Goal: Information Seeking & Learning: Understand process/instructions

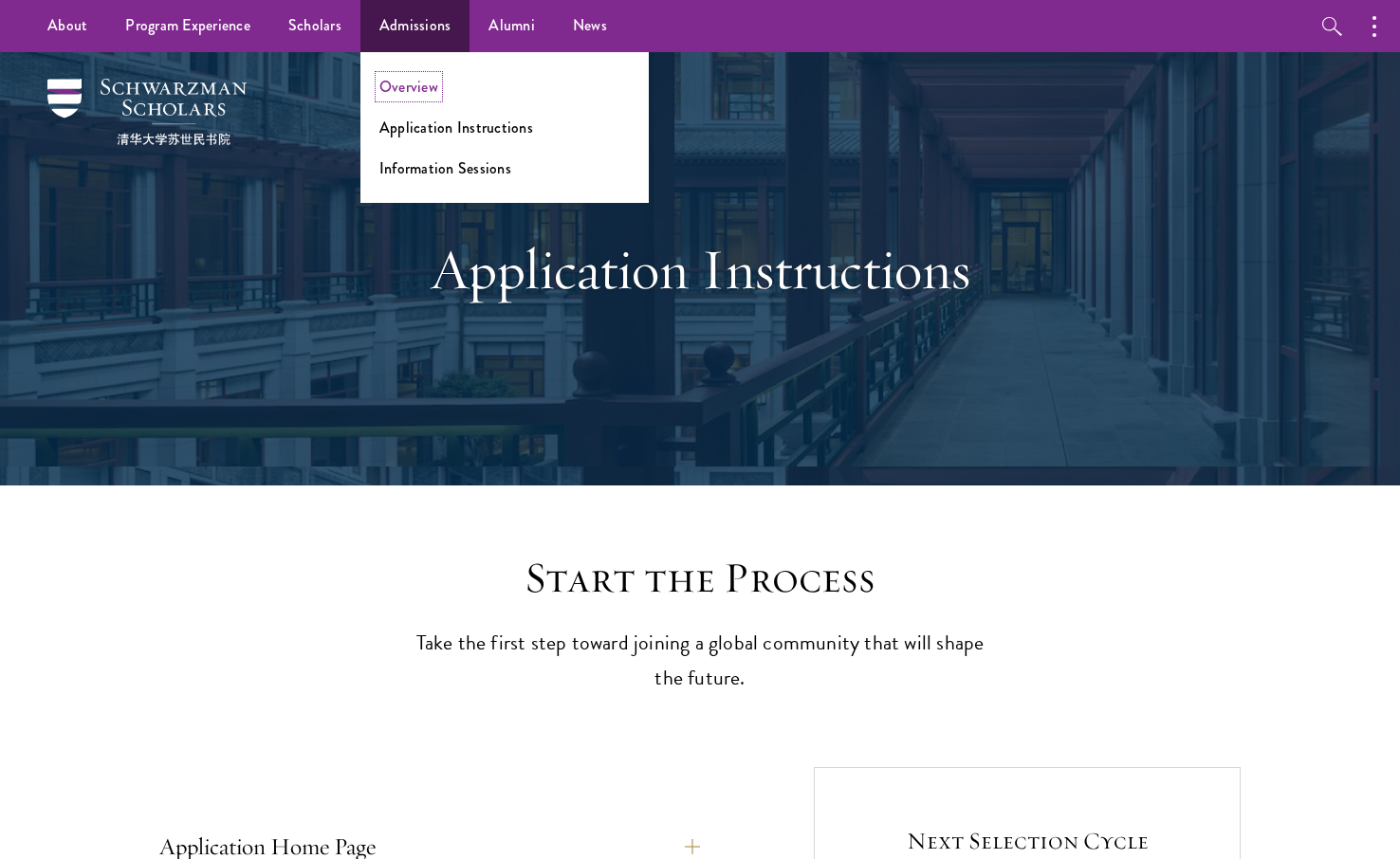
click at [421, 79] on link "Overview" at bounding box center [409, 87] width 59 height 22
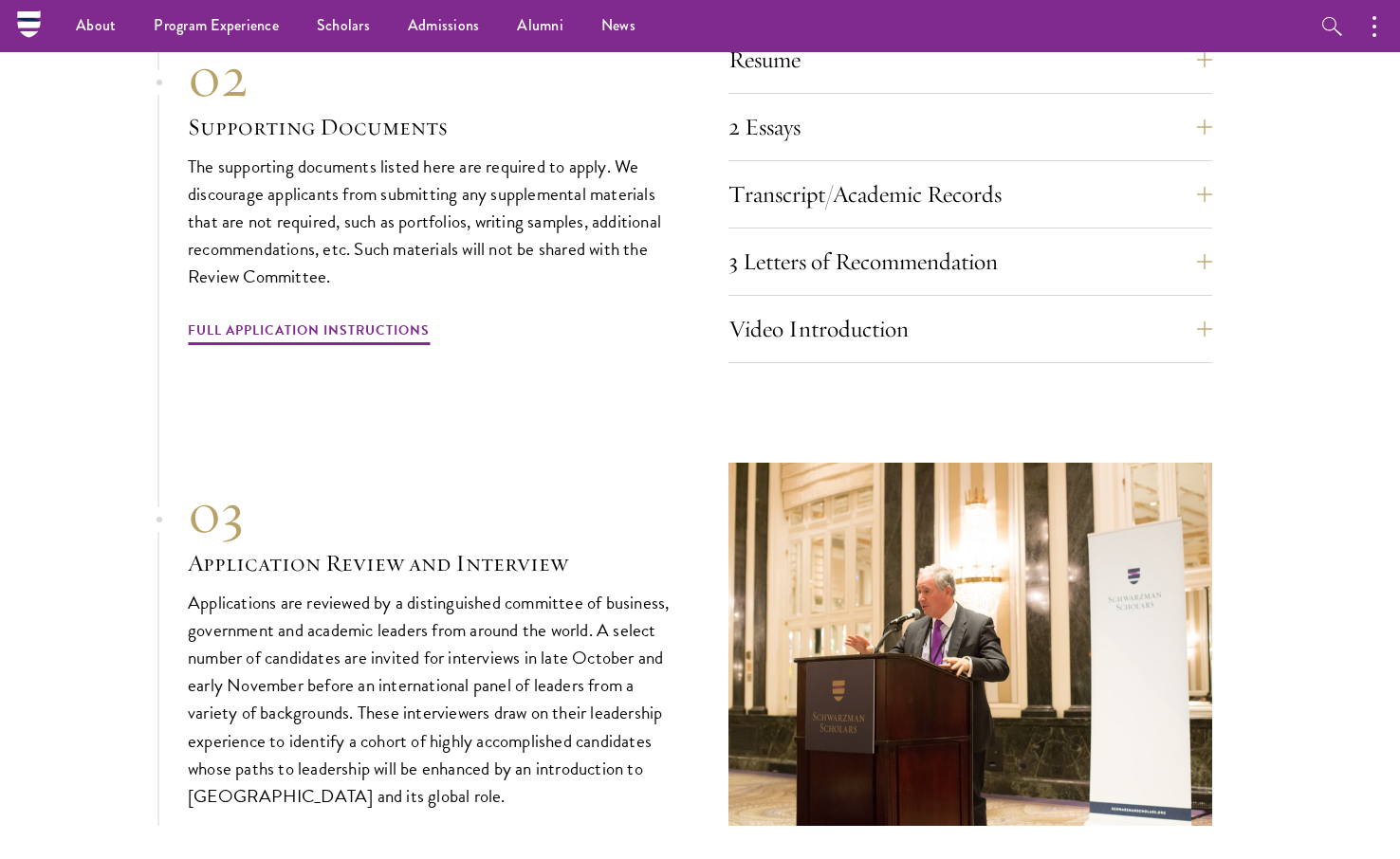
scroll to position [6020, 0]
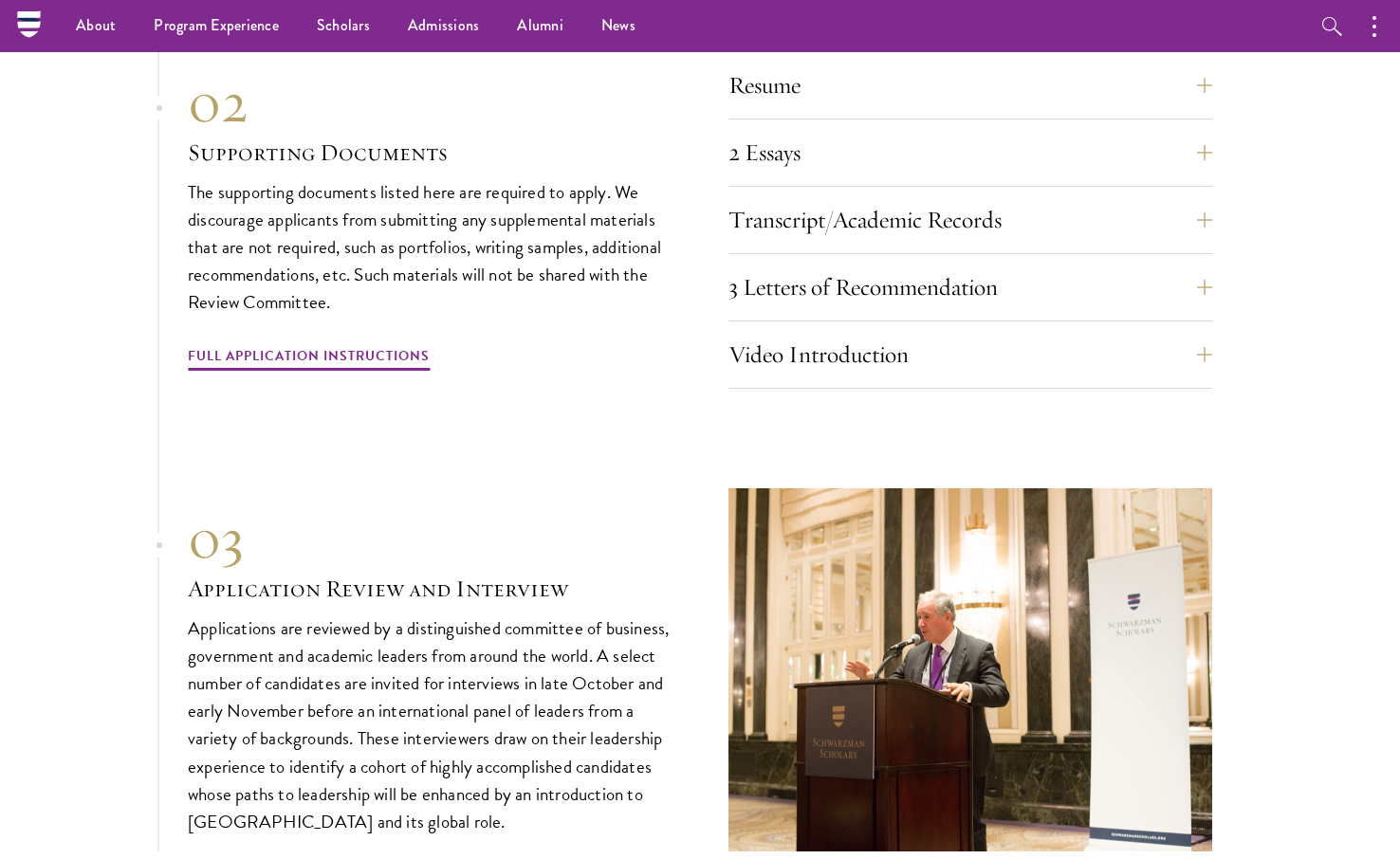
click at [483, 693] on p "Applications are reviewed by a distinguished committee of business, government …" at bounding box center [429, 724] width 483 height 221
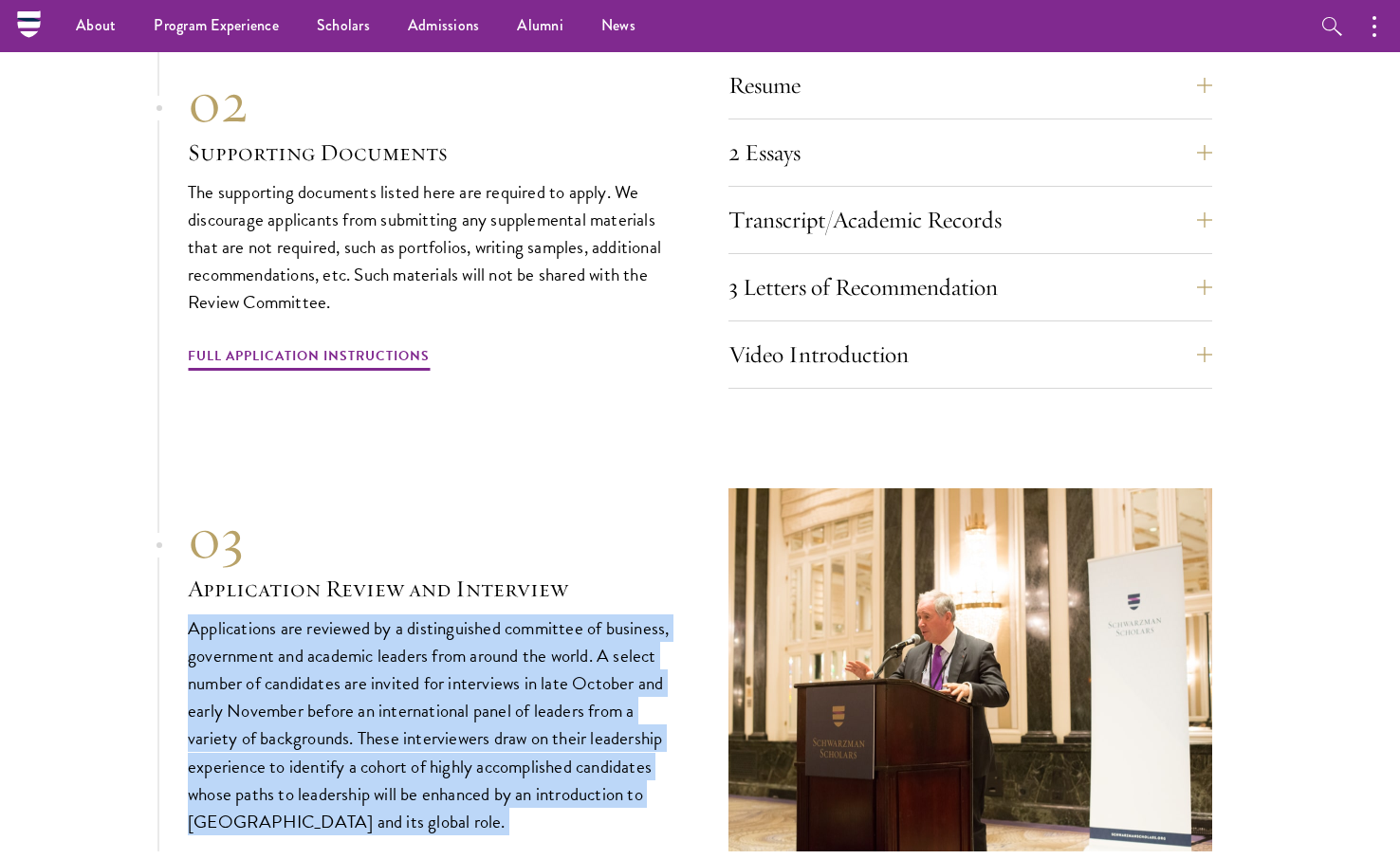
click at [483, 693] on p "Applications are reviewed by a distinguished committee of business, government …" at bounding box center [429, 724] width 483 height 221
click at [499, 736] on p "Applications are reviewed by a distinguished committee of business, government …" at bounding box center [429, 724] width 483 height 221
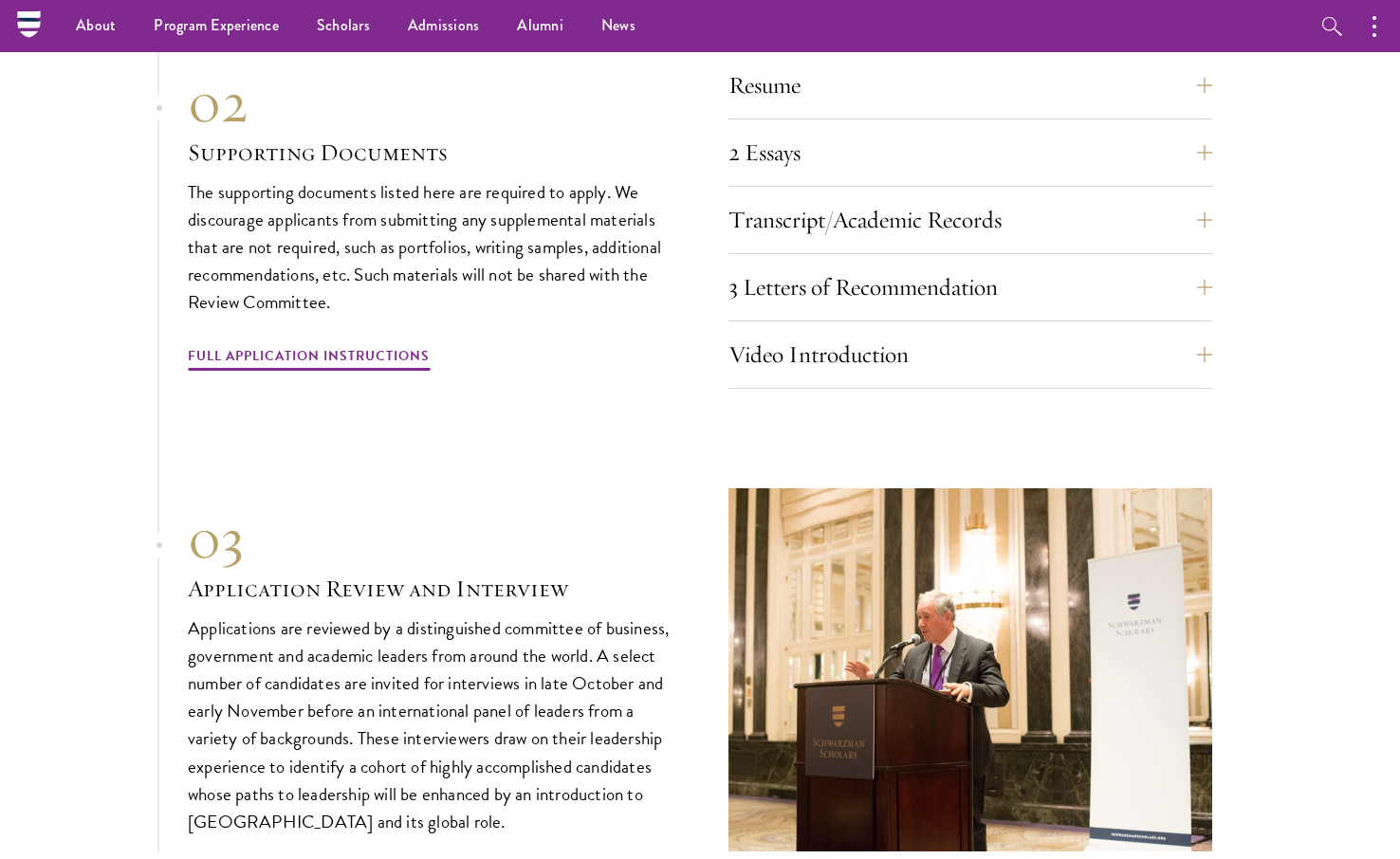
click at [501, 735] on p "Applications are reviewed by a distinguished committee of business, government …" at bounding box center [429, 724] width 483 height 221
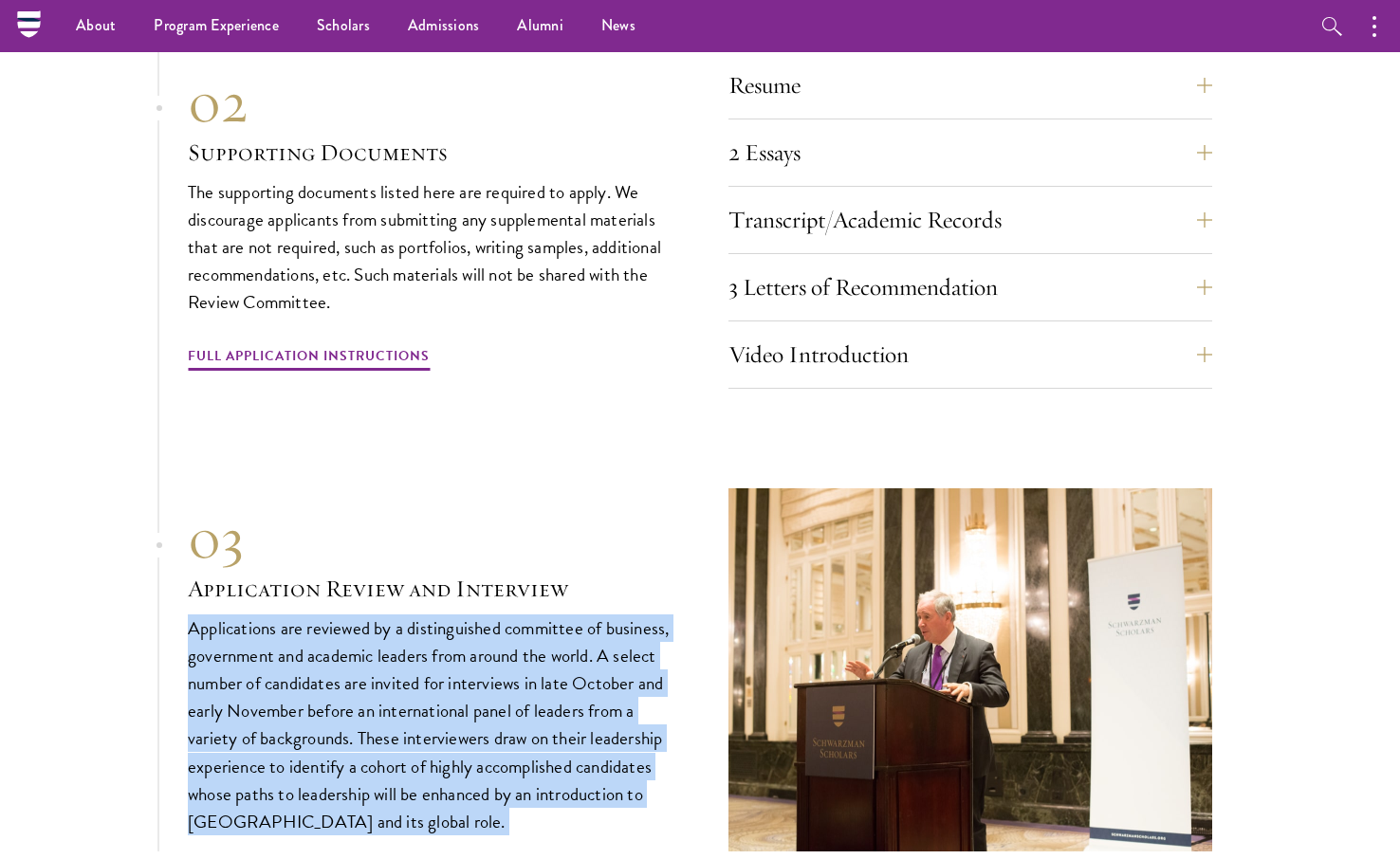
click at [501, 735] on p "Applications are reviewed by a distinguished committee of business, government …" at bounding box center [429, 724] width 483 height 221
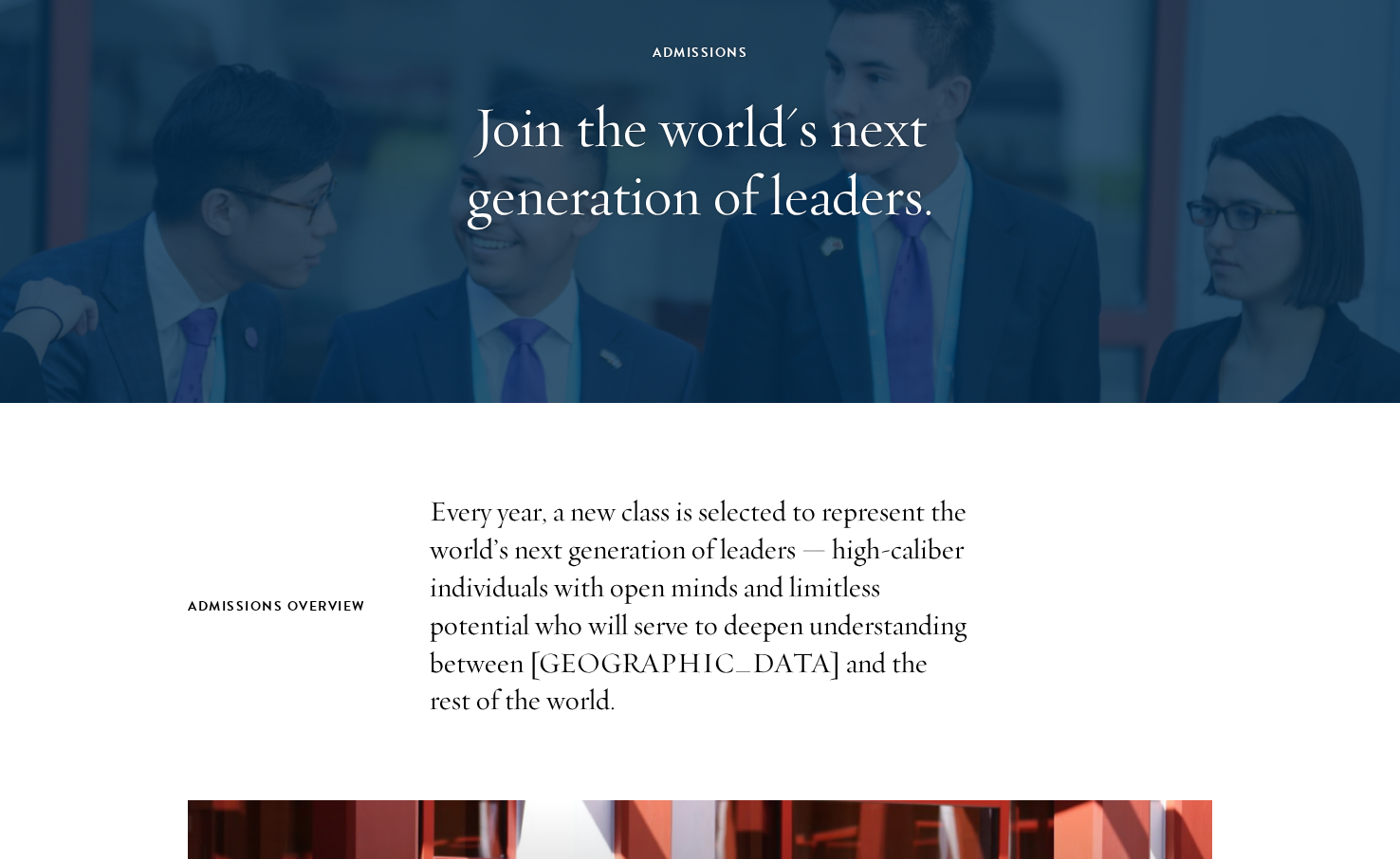
scroll to position [0, 0]
